Goal: Task Accomplishment & Management: Complete application form

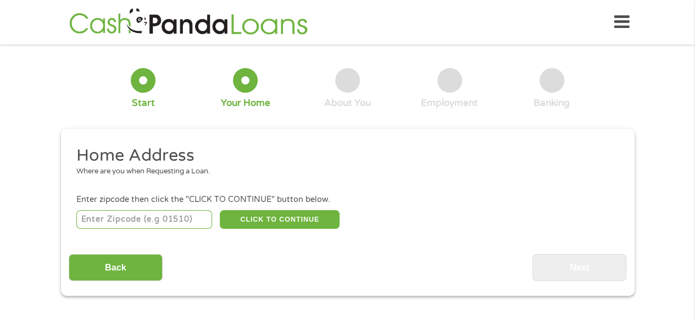
click at [176, 220] on input "number" at bounding box center [144, 219] width 136 height 19
type input "44118"
select select "[US_STATE]"
click at [299, 224] on button "CLICK TO CONTINUE" at bounding box center [280, 219] width 120 height 19
type input "44118"
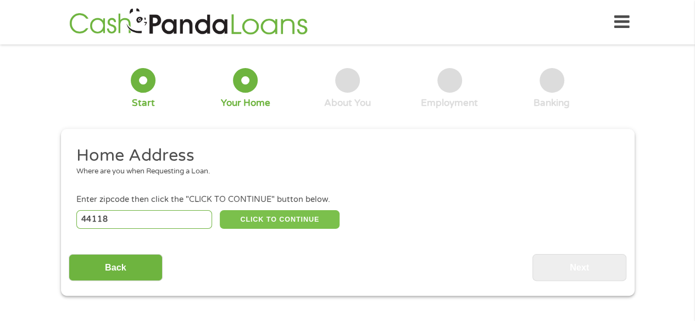
type input "[GEOGRAPHIC_DATA]"
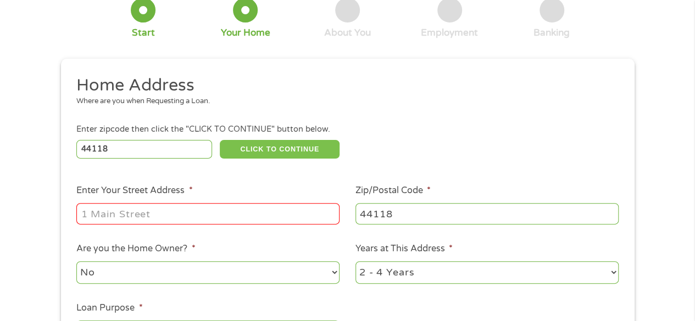
scroll to position [70, 0]
click at [281, 216] on input "Enter Your Street Address *" at bounding box center [207, 213] width 263 height 21
type input "[STREET_ADDRESS]"
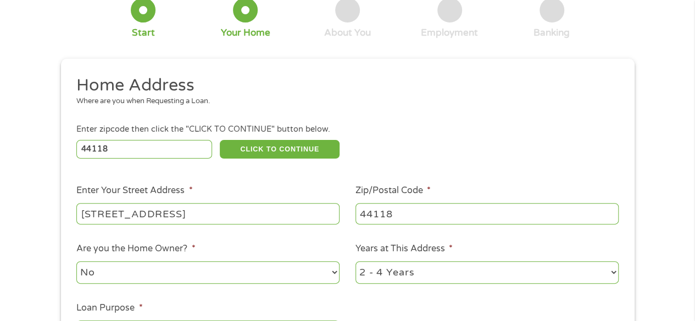
click at [395, 279] on select "1 Year or less 1 - 2 Years 2 - 4 Years Over 4 Years" at bounding box center [486, 272] width 263 height 23
click at [418, 267] on select "1 Year or less 1 - 2 Years 2 - 4 Years Over 4 Years" at bounding box center [486, 272] width 263 height 23
click at [400, 277] on select "1 Year or less 1 - 2 Years 2 - 4 Years Over 4 Years" at bounding box center [486, 272] width 263 height 23
select select "60months"
click at [355, 261] on select "1 Year or less 1 - 2 Years 2 - 4 Years Over 4 Years" at bounding box center [486, 272] width 263 height 23
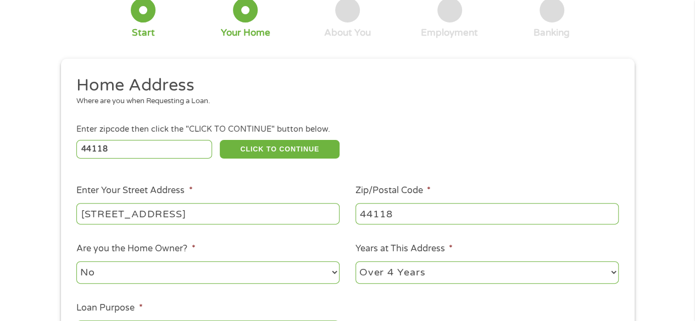
click at [267, 276] on select "No Yes" at bounding box center [207, 272] width 263 height 23
select select "yes"
click at [76, 261] on select "No Yes" at bounding box center [207, 272] width 263 height 23
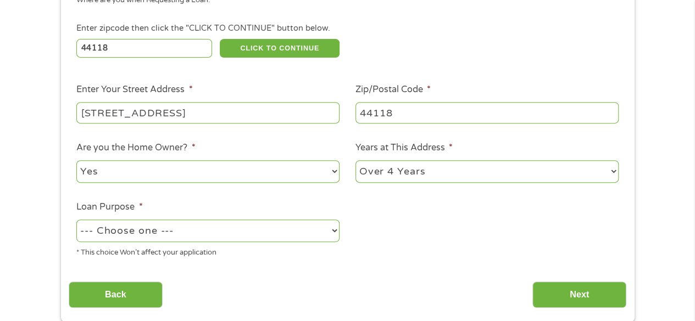
scroll to position [172, 0]
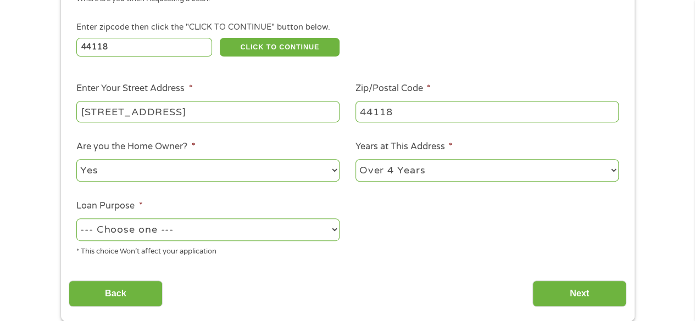
click at [327, 232] on select "--- Choose one --- Pay Bills Debt Consolidation Home Improvement Major Purchase…" at bounding box center [207, 230] width 263 height 23
select select "shorttermcash"
click at [76, 219] on select "--- Choose one --- Pay Bills Debt Consolidation Home Improvement Major Purchase…" at bounding box center [207, 230] width 263 height 23
click at [573, 299] on input "Next" at bounding box center [579, 294] width 94 height 27
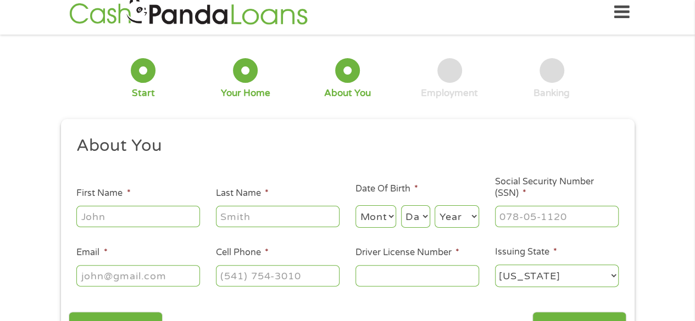
scroll to position [0, 0]
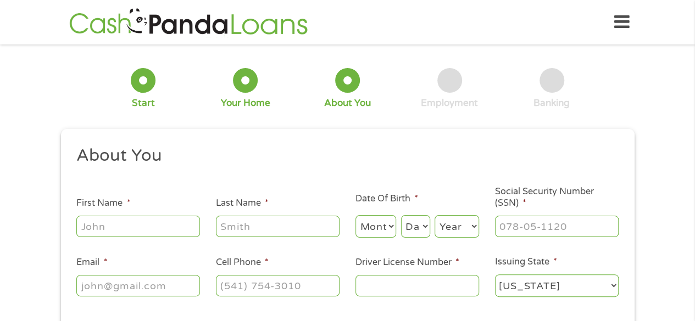
click at [171, 231] on input "First Name *" at bounding box center [138, 226] width 124 height 21
type input "[PERSON_NAME]"
type input "[EMAIL_ADDRESS][DOMAIN_NAME]"
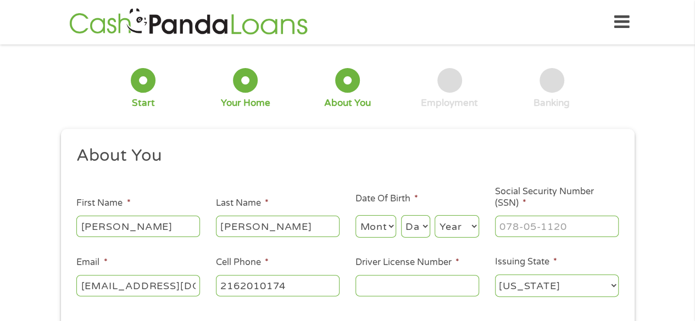
type input "[PHONE_NUMBER]"
click at [387, 291] on input "Driver License Number *" at bounding box center [417, 285] width 124 height 21
type input "TF798828"
click at [177, 291] on input "[EMAIL_ADDRESS][DOMAIN_NAME]" at bounding box center [138, 285] width 124 height 21
type input "[PERSON_NAME][EMAIL_ADDRESS][PERSON_NAME][DOMAIN_NAME]"
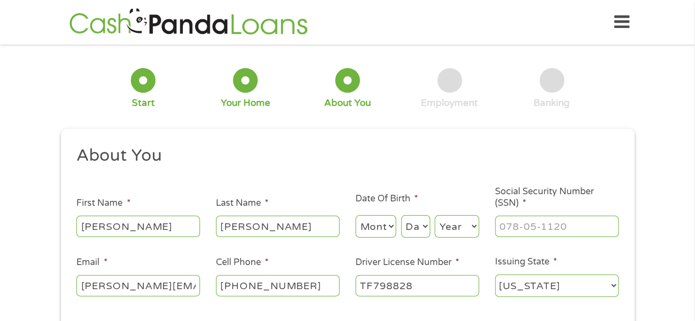
click at [377, 224] on select "Month 1 2 3 4 5 6 7 8 9 10 11 12" at bounding box center [375, 226] width 41 height 23
select select "8"
click at [355, 216] on select "Month 1 2 3 4 5 6 7 8 9 10 11 12" at bounding box center [375, 226] width 41 height 23
click at [422, 222] on select "Day 1 2 3 4 5 6 7 8 9 10 11 12 13 14 15 16 17 18 19 20 21 22 23 24 25 26 27 28 …" at bounding box center [415, 226] width 29 height 23
click at [401, 216] on select "Day 1 2 3 4 5 6 7 8 9 10 11 12 13 14 15 16 17 18 19 20 21 22 23 24 25 26 27 28 …" at bounding box center [415, 226] width 29 height 23
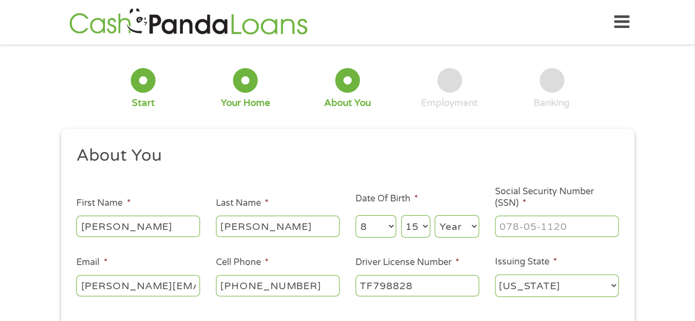
click at [425, 226] on select "Day 1 2 3 4 5 6 7 8 9 10 11 12 13 14 15 16 17 18 19 20 21 22 23 24 25 26 27 28 …" at bounding box center [415, 226] width 29 height 23
select select "18"
click at [401, 216] on select "Day 1 2 3 4 5 6 7 8 9 10 11 12 13 14 15 16 17 18 19 20 21 22 23 24 25 26 27 28 …" at bounding box center [415, 226] width 29 height 23
click at [454, 221] on select "Year [DATE] 2006 2005 2004 2003 2002 2001 2000 1999 1998 1997 1996 1995 1994 19…" at bounding box center [456, 226] width 44 height 23
select select "1971"
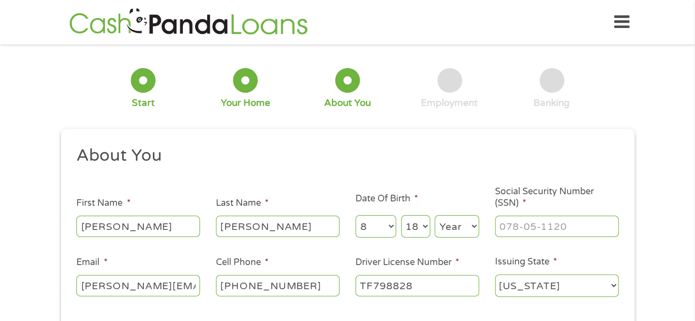
click at [434, 216] on select "Year [DATE] 2006 2005 2004 2003 2002 2001 2000 1999 1998 1997 1996 1995 1994 19…" at bounding box center [456, 226] width 44 height 23
click at [529, 236] on input "___-__-____" at bounding box center [557, 226] width 124 height 21
type input "392-92-6990"
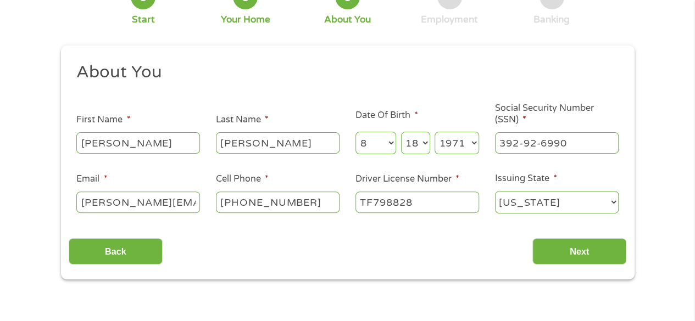
scroll to position [83, 0]
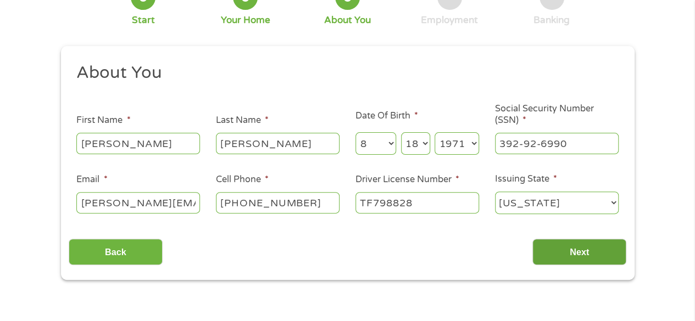
click at [593, 263] on input "Next" at bounding box center [579, 252] width 94 height 27
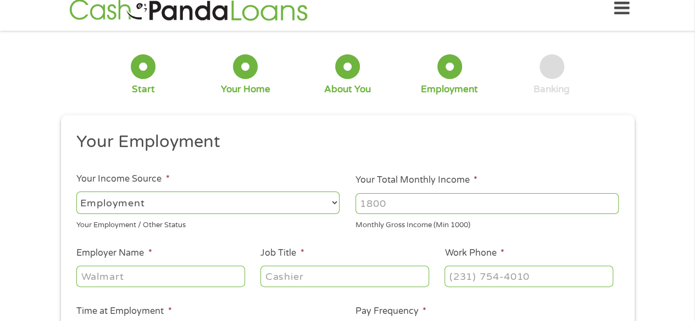
scroll to position [0, 0]
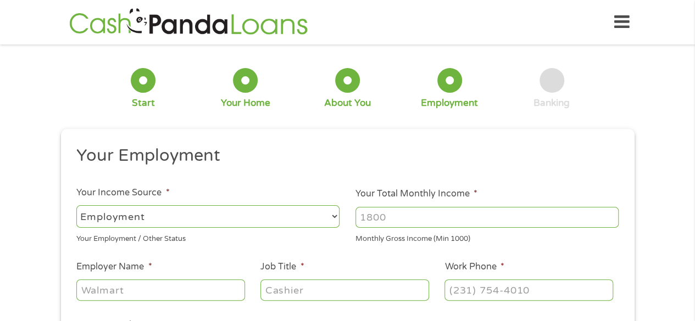
click at [292, 225] on select "--- Choose one --- Employment [DEMOGRAPHIC_DATA] Benefits" at bounding box center [207, 216] width 263 height 23
click at [463, 150] on h2 "Your Employment" at bounding box center [343, 156] width 534 height 22
click at [450, 220] on input "Your Total Monthly Income *" at bounding box center [486, 217] width 263 height 21
type input "9"
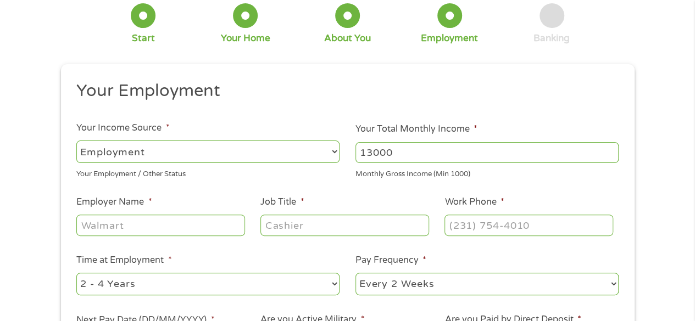
scroll to position [74, 0]
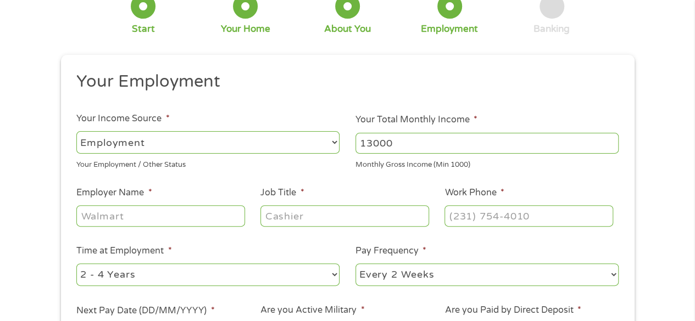
type input "13000"
click at [197, 279] on select "--- Choose one --- 1 Year or less 1 - 2 Years 2 - 4 Years Over 4 Years" at bounding box center [207, 275] width 263 height 23
select select "60months"
click at [76, 264] on select "--- Choose one --- 1 Year or less 1 - 2 Years 2 - 4 Years Over 4 Years" at bounding box center [207, 275] width 263 height 23
click at [187, 225] on input "Employer Name *" at bounding box center [160, 215] width 168 height 21
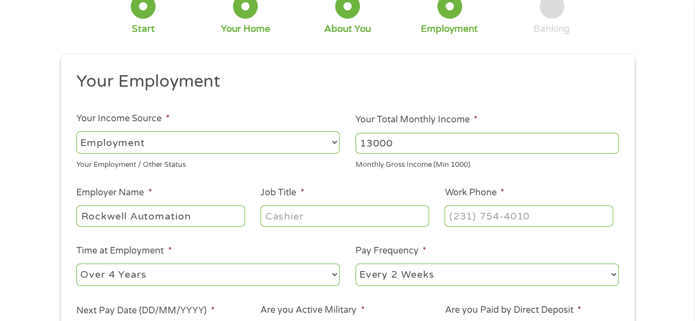
type input "Rockwell Automation"
click at [395, 210] on input "Job Title *" at bounding box center [344, 215] width 168 height 21
type input "I"
type input "Senior Intellectual Property Counsel"
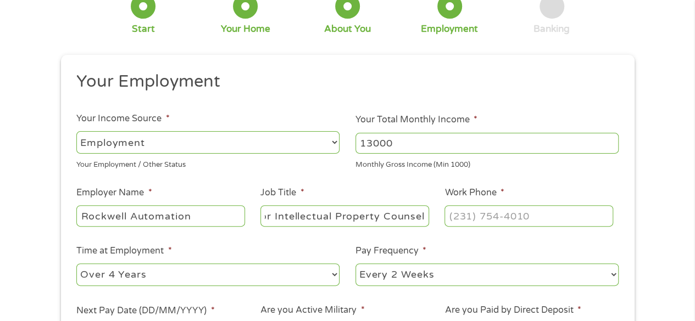
click at [524, 221] on input "Work Phone *" at bounding box center [528, 215] width 168 height 21
type input "[PHONE_NUMBER]"
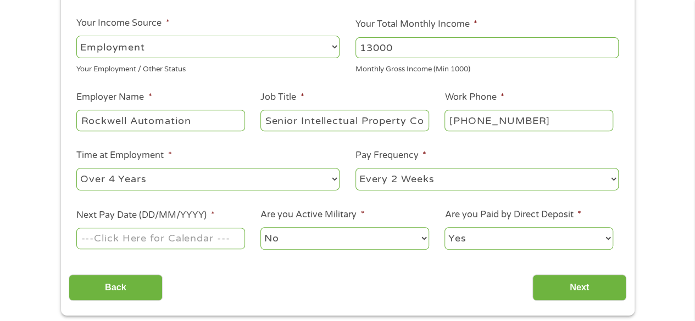
scroll to position [169, 0]
click at [220, 241] on input "Next Pay Date (DD/MM/YYYY) *" at bounding box center [160, 238] width 168 height 21
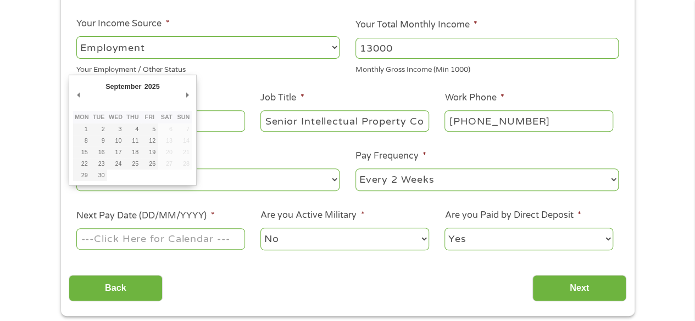
type input "[DATE]"
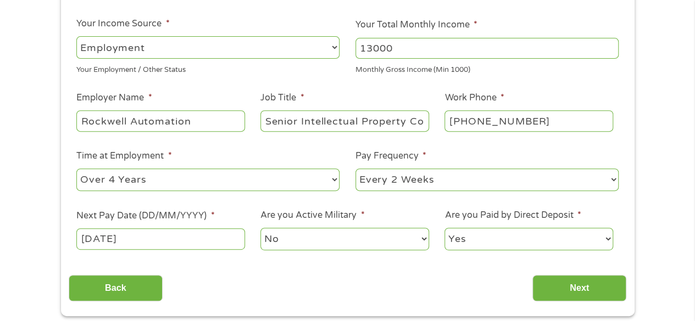
click at [333, 246] on select "No Yes" at bounding box center [344, 239] width 168 height 23
click at [480, 283] on div "Back Next" at bounding box center [347, 284] width 557 height 35
click at [577, 284] on input "Next" at bounding box center [579, 288] width 94 height 27
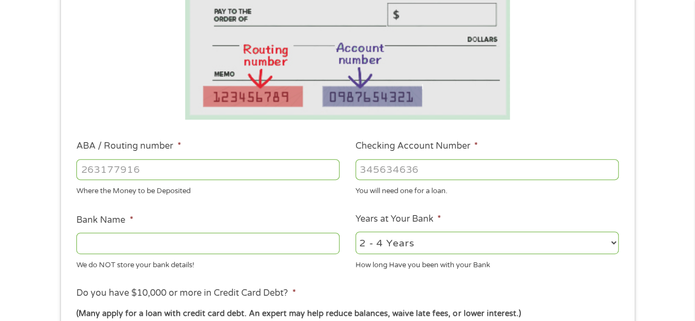
scroll to position [216, 0]
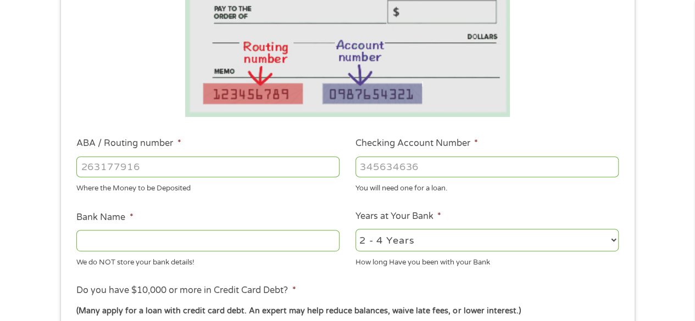
click at [290, 164] on input "ABA / Routing number *" at bounding box center [207, 167] width 263 height 21
type input "041000153"
type input "HUNTINGTON NATIONAL BANK"
type input "041000153"
click at [440, 164] on input "Checking Account Number *" at bounding box center [486, 167] width 263 height 21
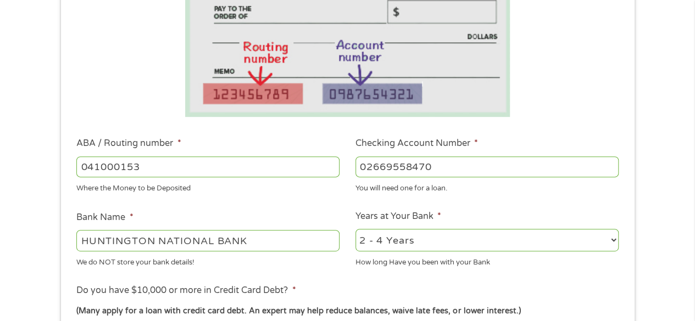
type input "02669558470"
click at [456, 239] on select "2 - 4 Years 6 - 12 Months 1 - 2 Years Over 4 Years" at bounding box center [486, 240] width 263 height 23
select select "60months"
click at [355, 229] on select "2 - 4 Years 6 - 12 Months 1 - 2 Years Over 4 Years" at bounding box center [486, 240] width 263 height 23
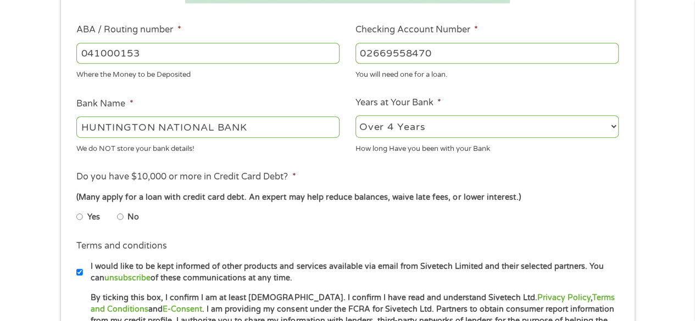
scroll to position [328, 0]
click at [79, 222] on input "Yes" at bounding box center [79, 218] width 7 height 18
radio input "true"
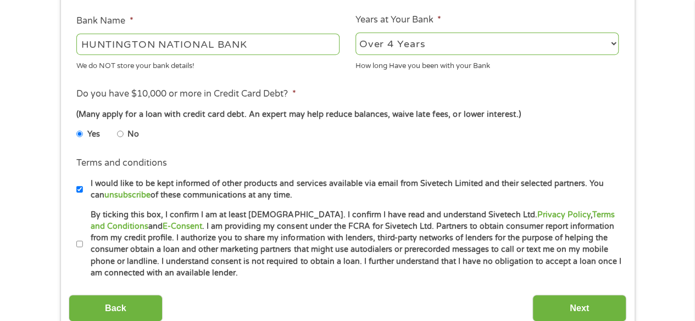
scroll to position [414, 0]
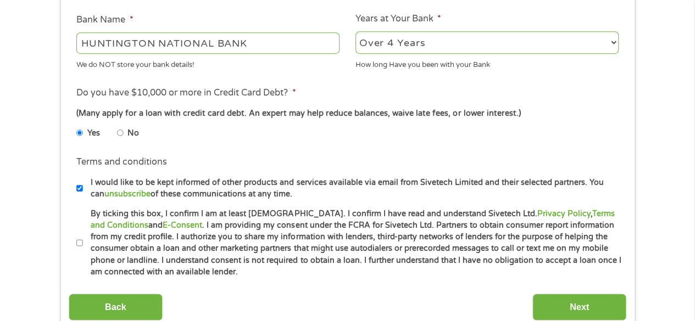
click at [83, 191] on label "I would like to be kept informed of other products and services available via e…" at bounding box center [352, 189] width 539 height 24
click at [82, 191] on input "I would like to be kept informed of other products and services available via e…" at bounding box center [79, 189] width 7 height 18
checkbox input "false"
click at [79, 239] on input "By ticking this box, I confirm I am at least [DEMOGRAPHIC_DATA]. I confirm I ha…" at bounding box center [79, 243] width 7 height 18
checkbox input "true"
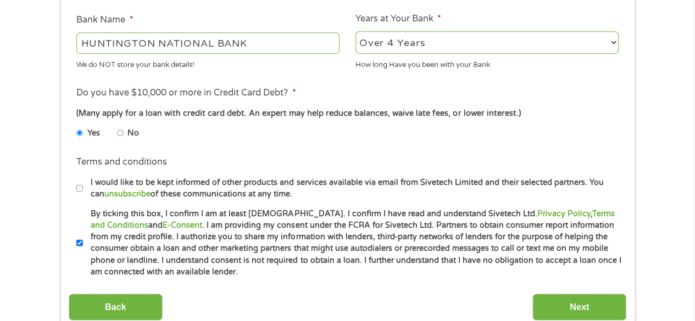
click at [595, 309] on input "Next" at bounding box center [579, 307] width 94 height 27
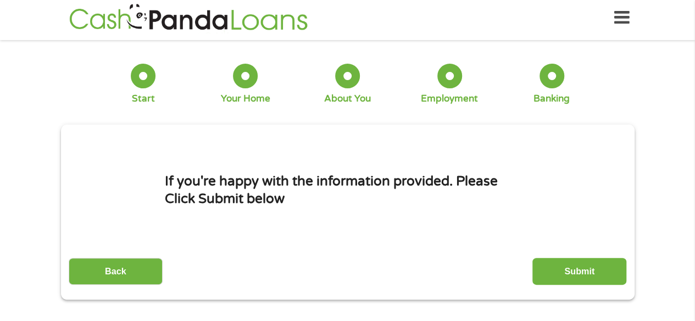
scroll to position [0, 0]
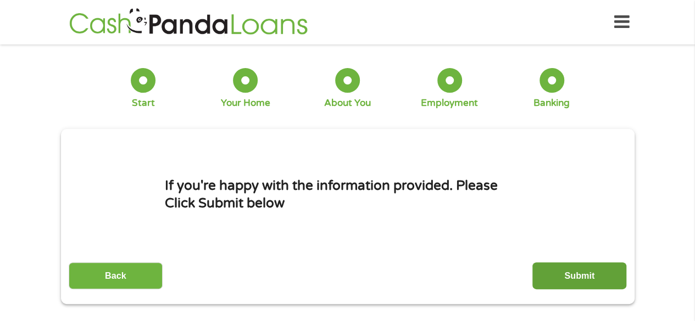
click at [587, 283] on input "Submit" at bounding box center [579, 276] width 94 height 27
